Goal: Transaction & Acquisition: Purchase product/service

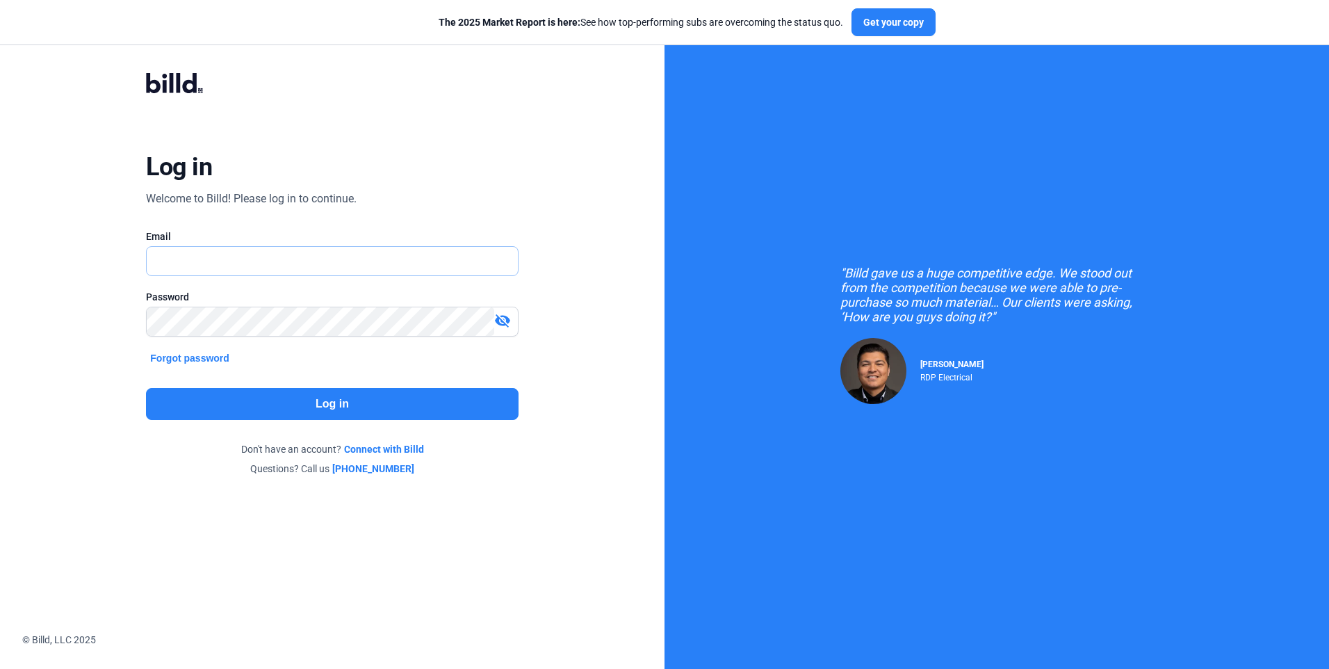
type input "[EMAIL_ADDRESS][DOMAIN_NAME]"
click at [333, 409] on button "Log in" at bounding box center [332, 404] width 372 height 32
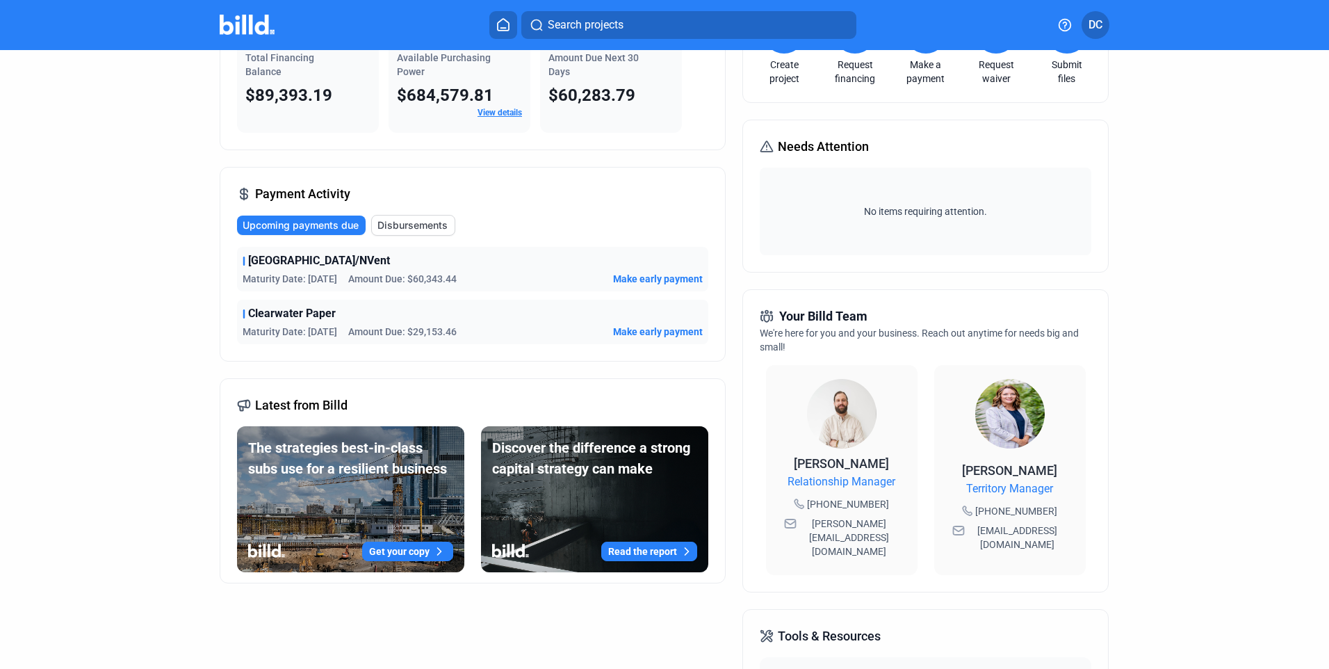
scroll to position [139, 0]
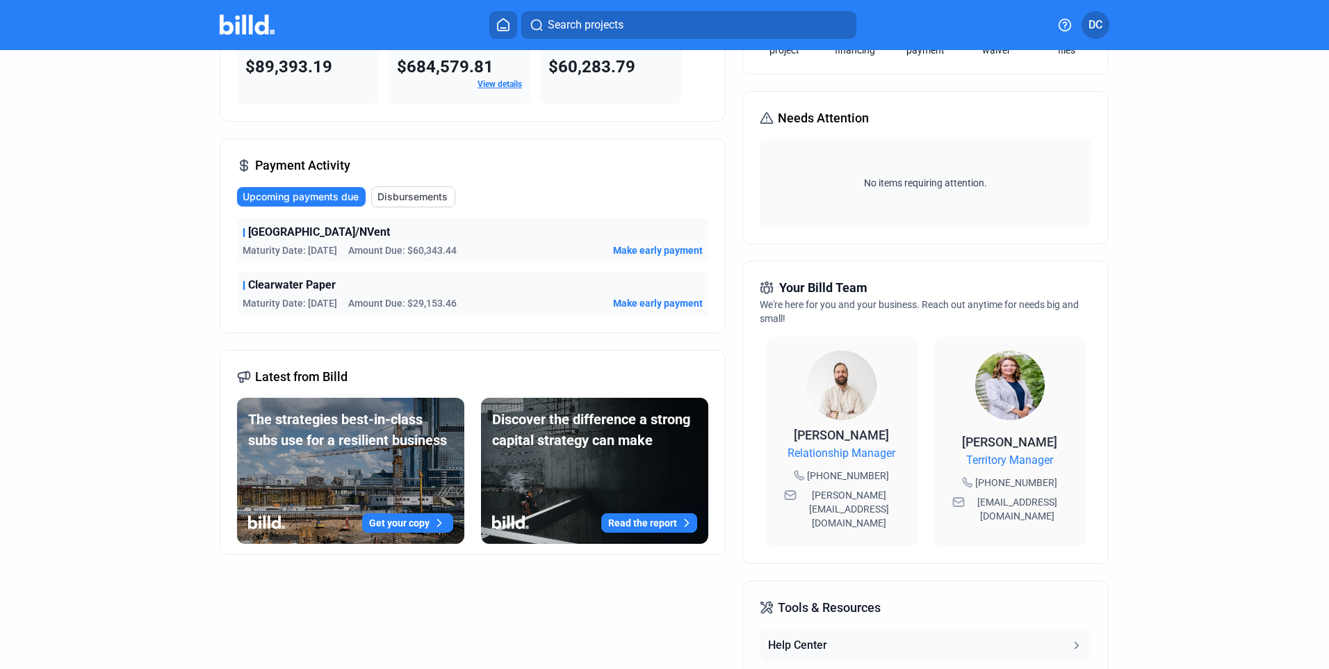
click at [637, 252] on span "Make early payment" at bounding box center [658, 250] width 90 height 14
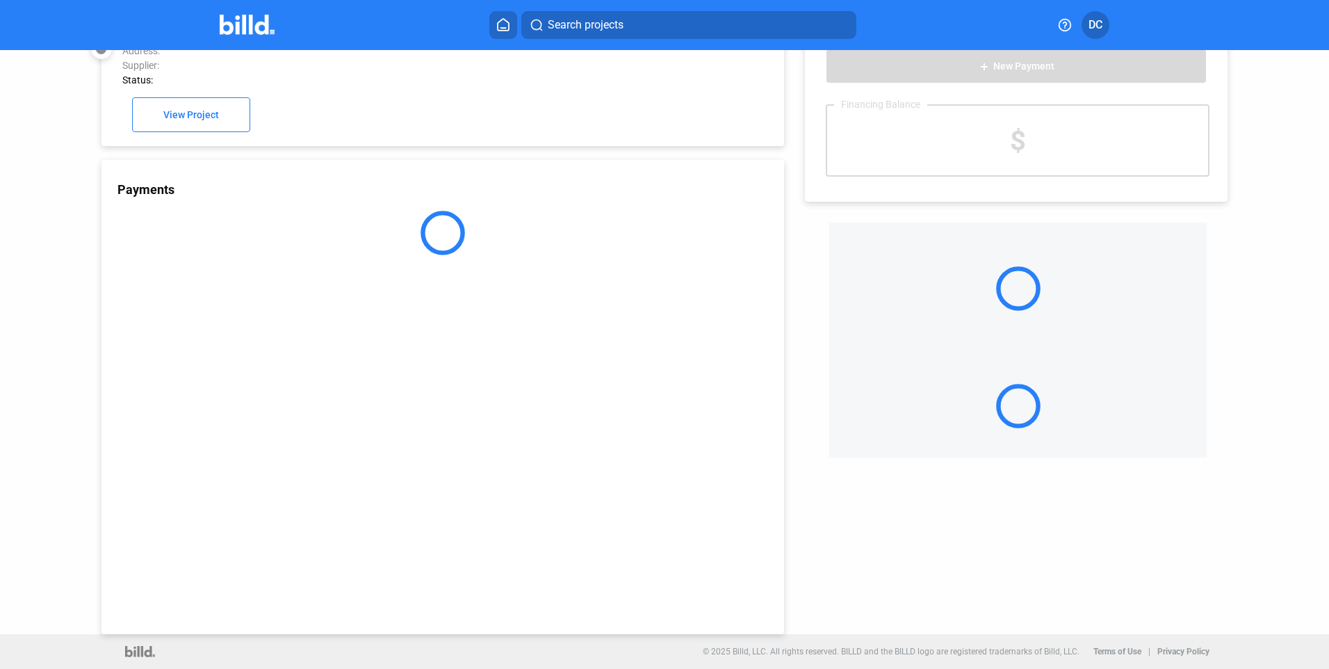
scroll to position [38, 0]
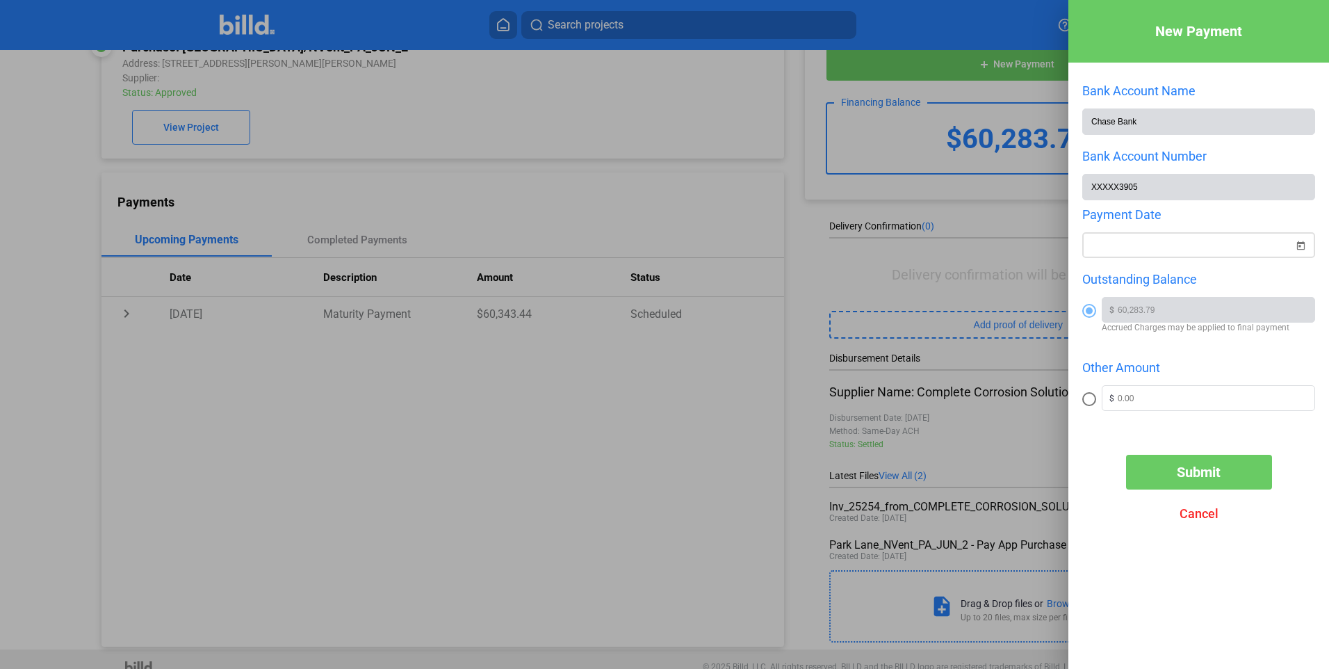
click at [1300, 245] on span "Open calendar" at bounding box center [1300, 236] width 33 height 33
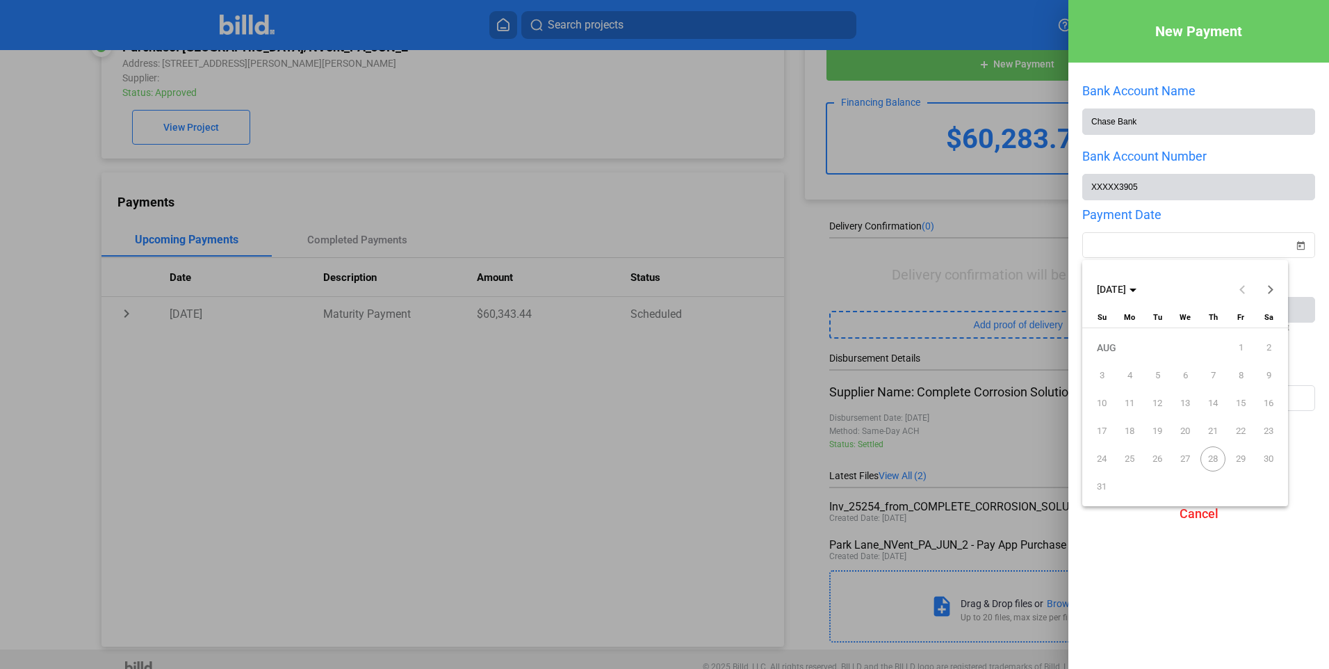
click at [1269, 287] on button "Next month" at bounding box center [1271, 289] width 28 height 28
click at [1191, 243] on div at bounding box center [664, 334] width 1329 height 669
click at [1160, 247] on div "New Payment Bank Account Name Chase Bank Bank Account Number XXXXX3905 Payment …" at bounding box center [664, 334] width 1329 height 669
click at [1210, 462] on span "28" at bounding box center [1213, 458] width 25 height 25
click at [906, 270] on div at bounding box center [664, 334] width 1329 height 669
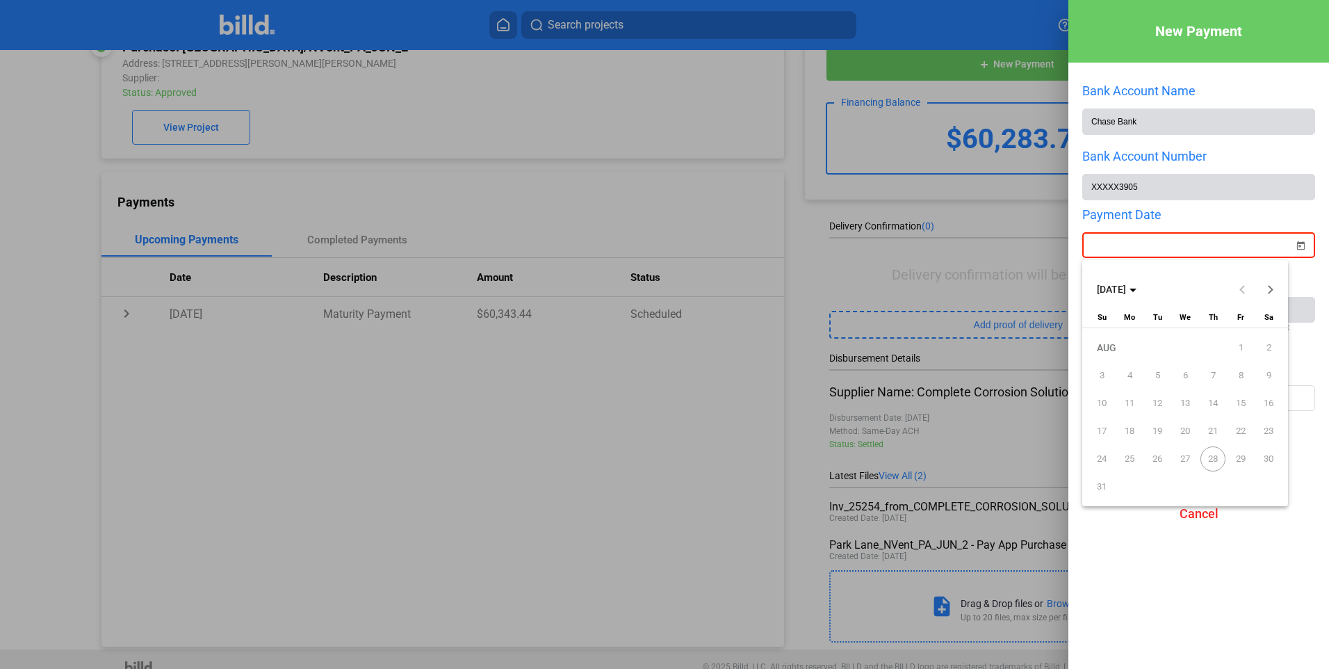
click at [1217, 459] on span "28" at bounding box center [1213, 458] width 25 height 25
click at [1182, 456] on span "27" at bounding box center [1185, 458] width 25 height 25
click at [1108, 252] on div at bounding box center [664, 334] width 1329 height 669
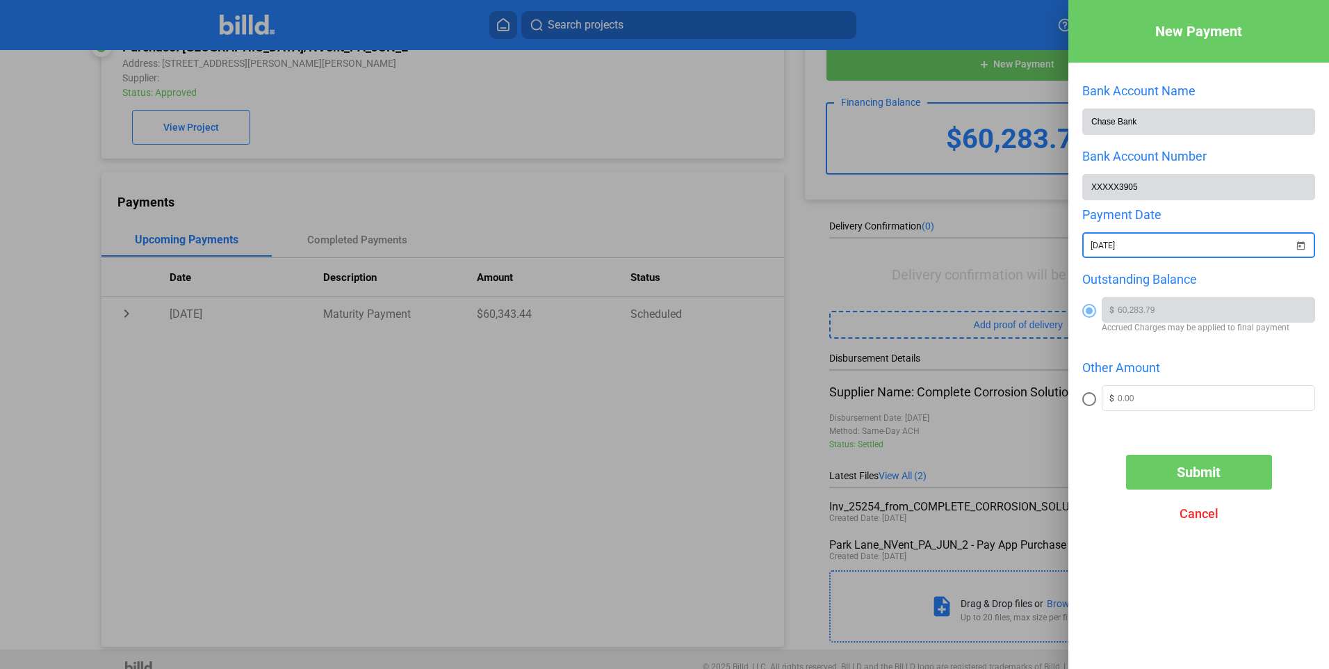
click at [1203, 241] on input "[DATE]" at bounding box center [1192, 245] width 203 height 17
type input "[DATE]"
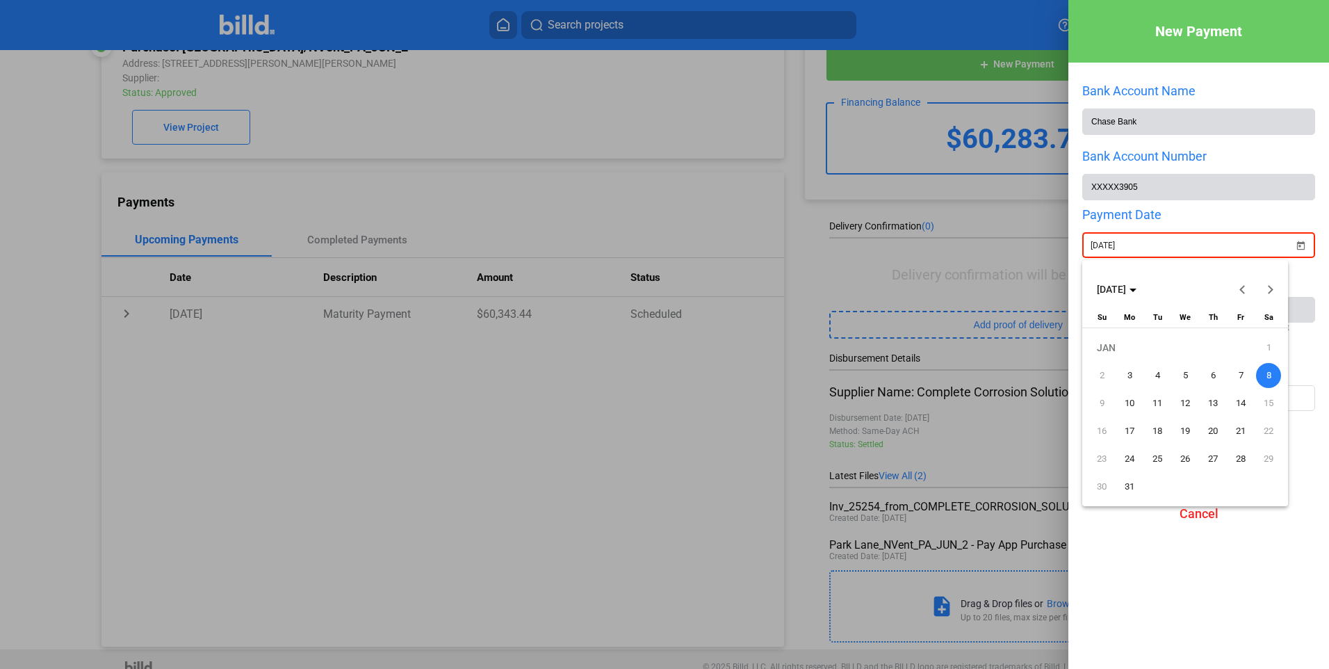
click at [1249, 215] on div at bounding box center [664, 334] width 1329 height 669
